Goal: Go to known website: Go to known website

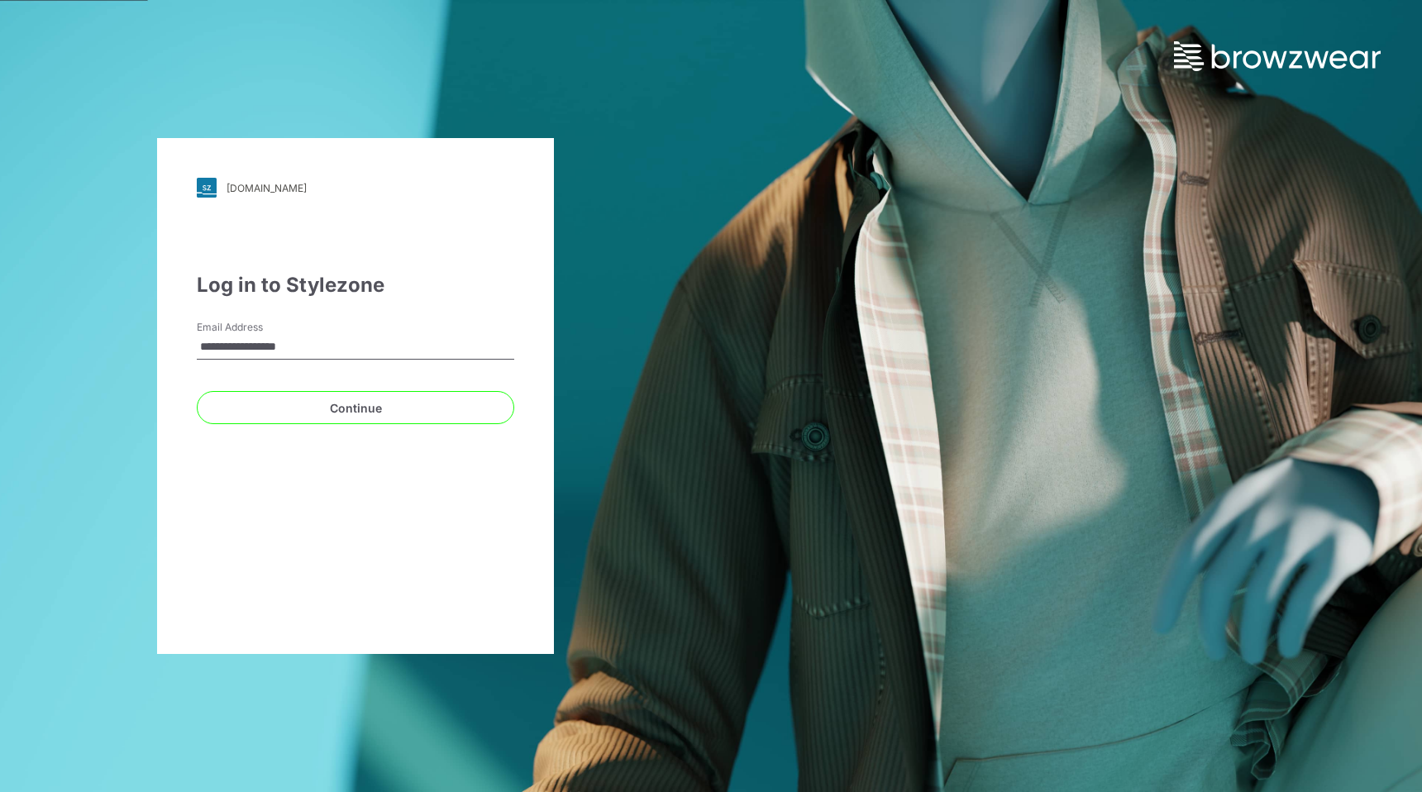
click at [197, 391] on button "Continue" at bounding box center [355, 407] width 317 height 33
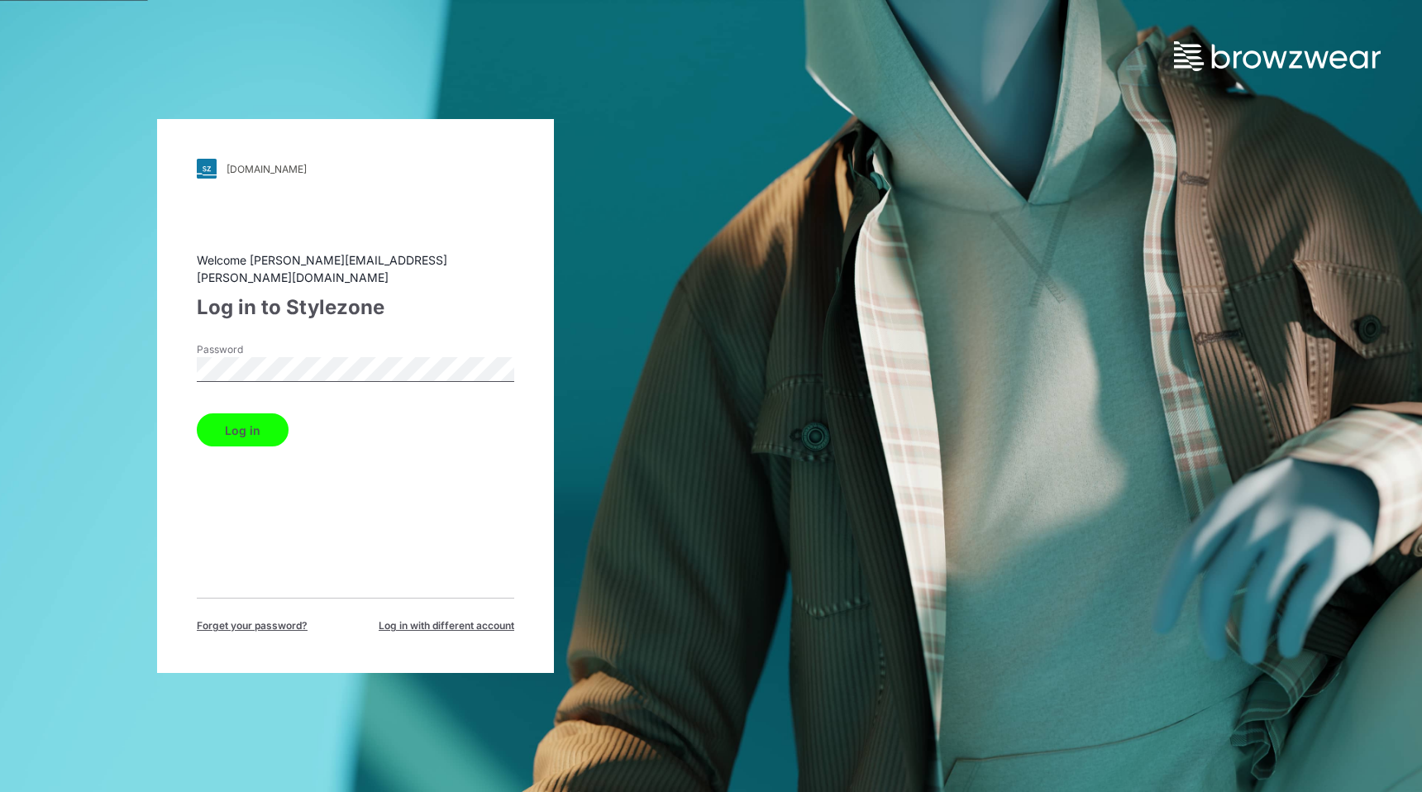
click at [197, 413] on button "Log in" at bounding box center [243, 429] width 92 height 33
